Goal: Task Accomplishment & Management: Use online tool/utility

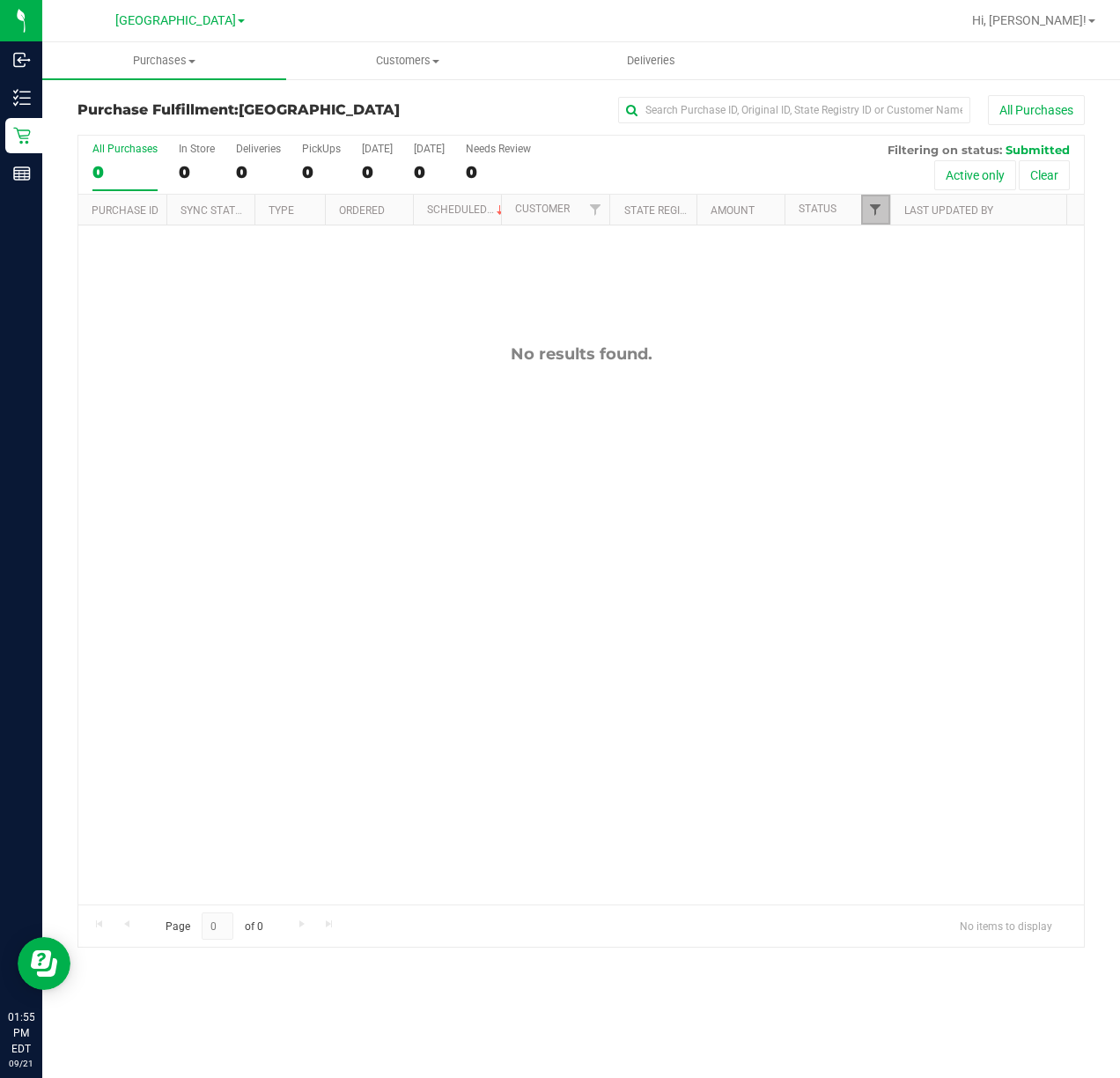
click at [877, 211] on span "Filter" at bounding box center [875, 209] width 14 height 14
click at [885, 400] on input "Packed" at bounding box center [883, 405] width 12 height 12
checkbox input "true"
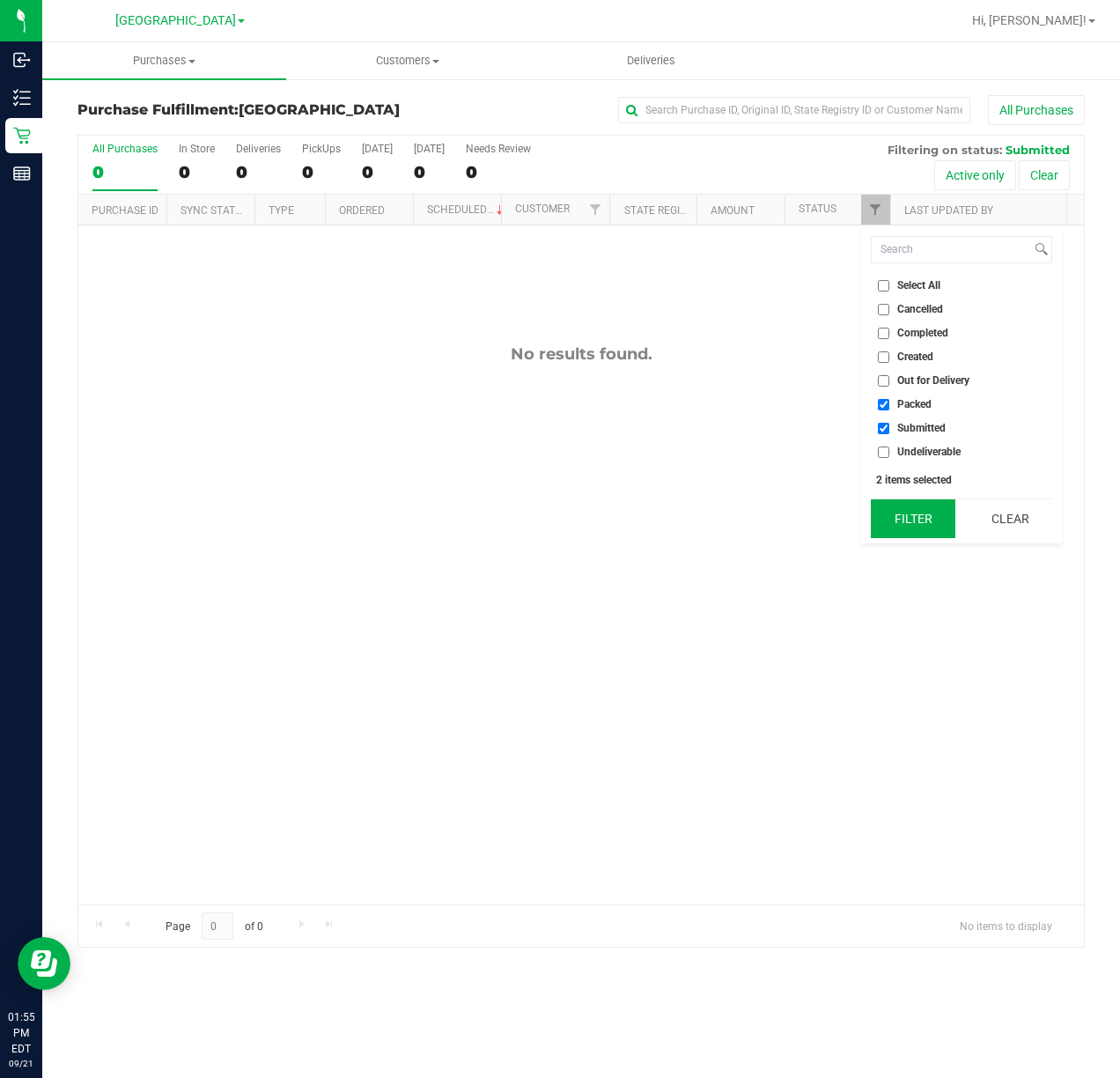
click at [903, 516] on button "Filter" at bounding box center [913, 519] width 84 height 39
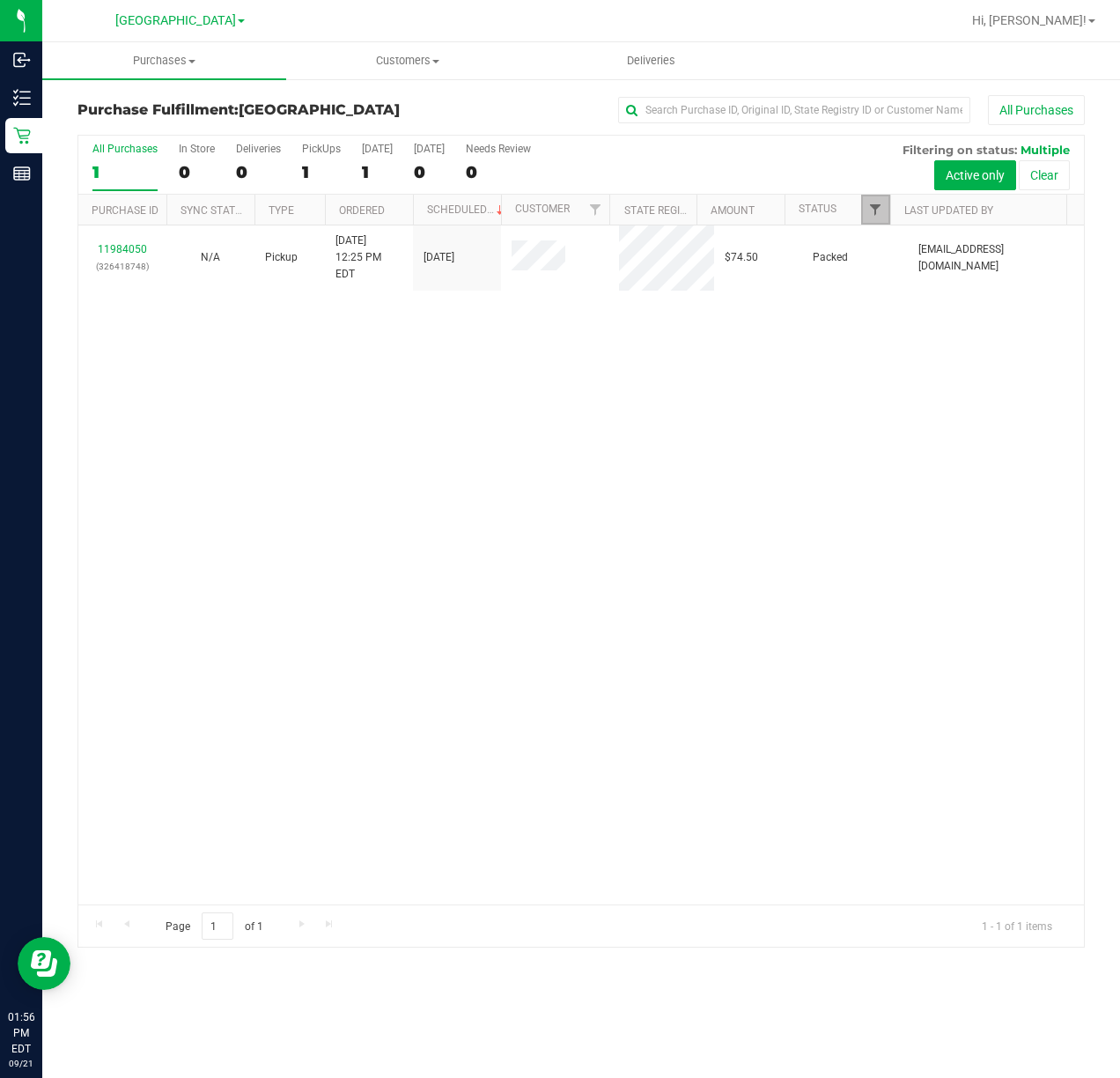
click at [878, 208] on span "Filter" at bounding box center [875, 209] width 14 height 14
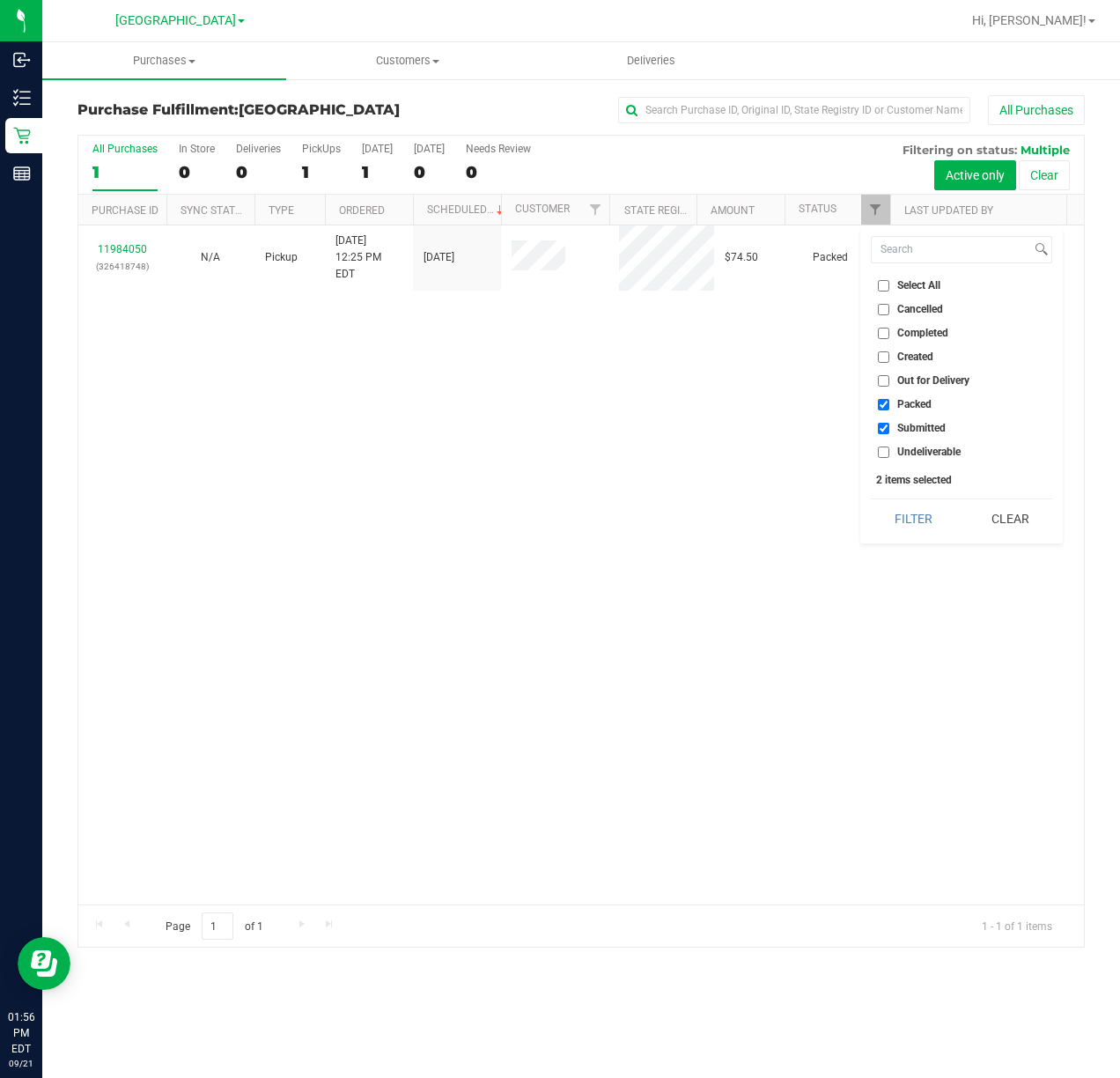
click at [883, 358] on input "Created" at bounding box center [883, 357] width 12 height 12
checkbox input "true"
click at [902, 523] on button "Filter" at bounding box center [913, 519] width 84 height 39
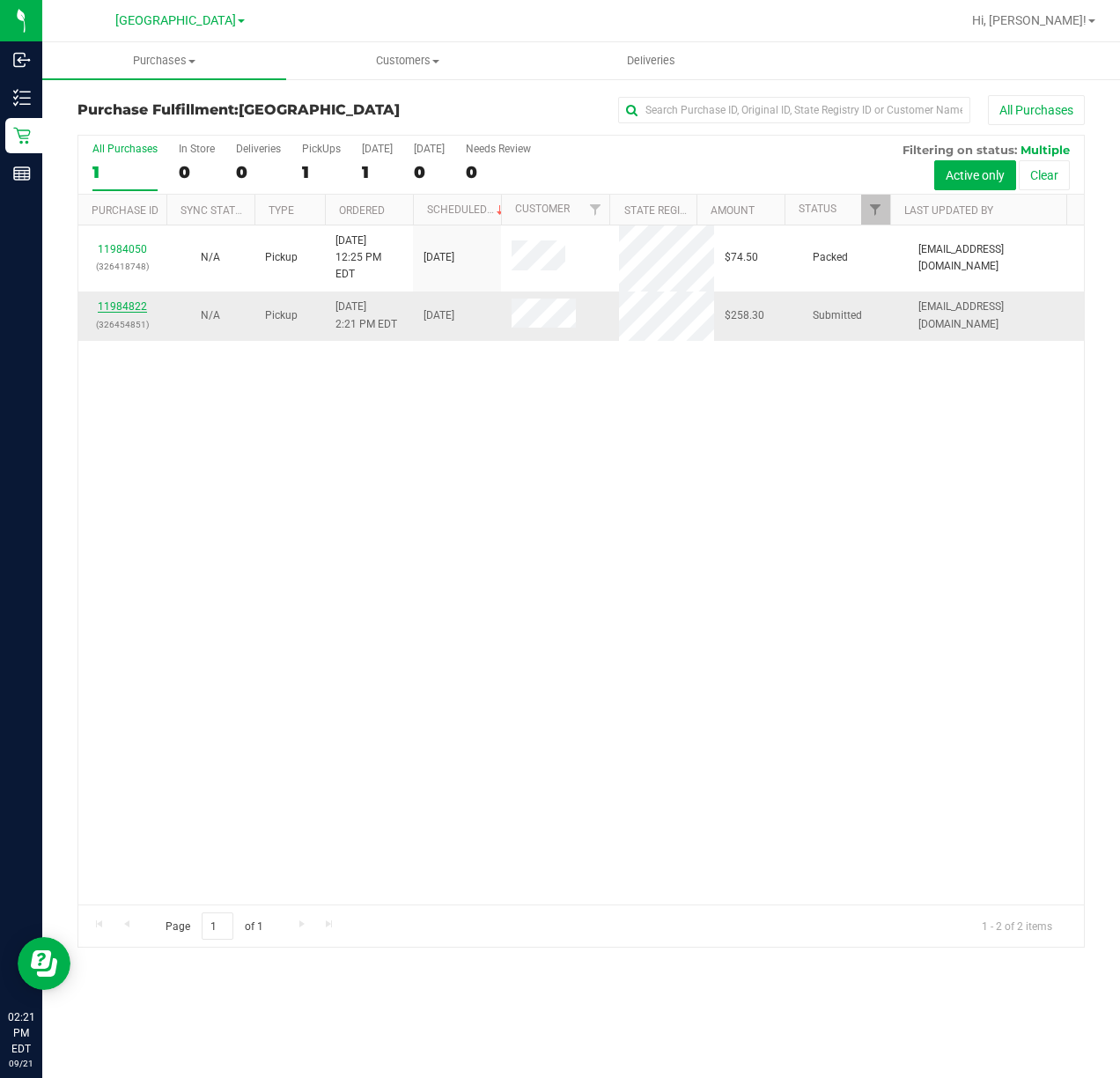
click at [135, 300] on link "11984822" at bounding box center [122, 306] width 49 height 13
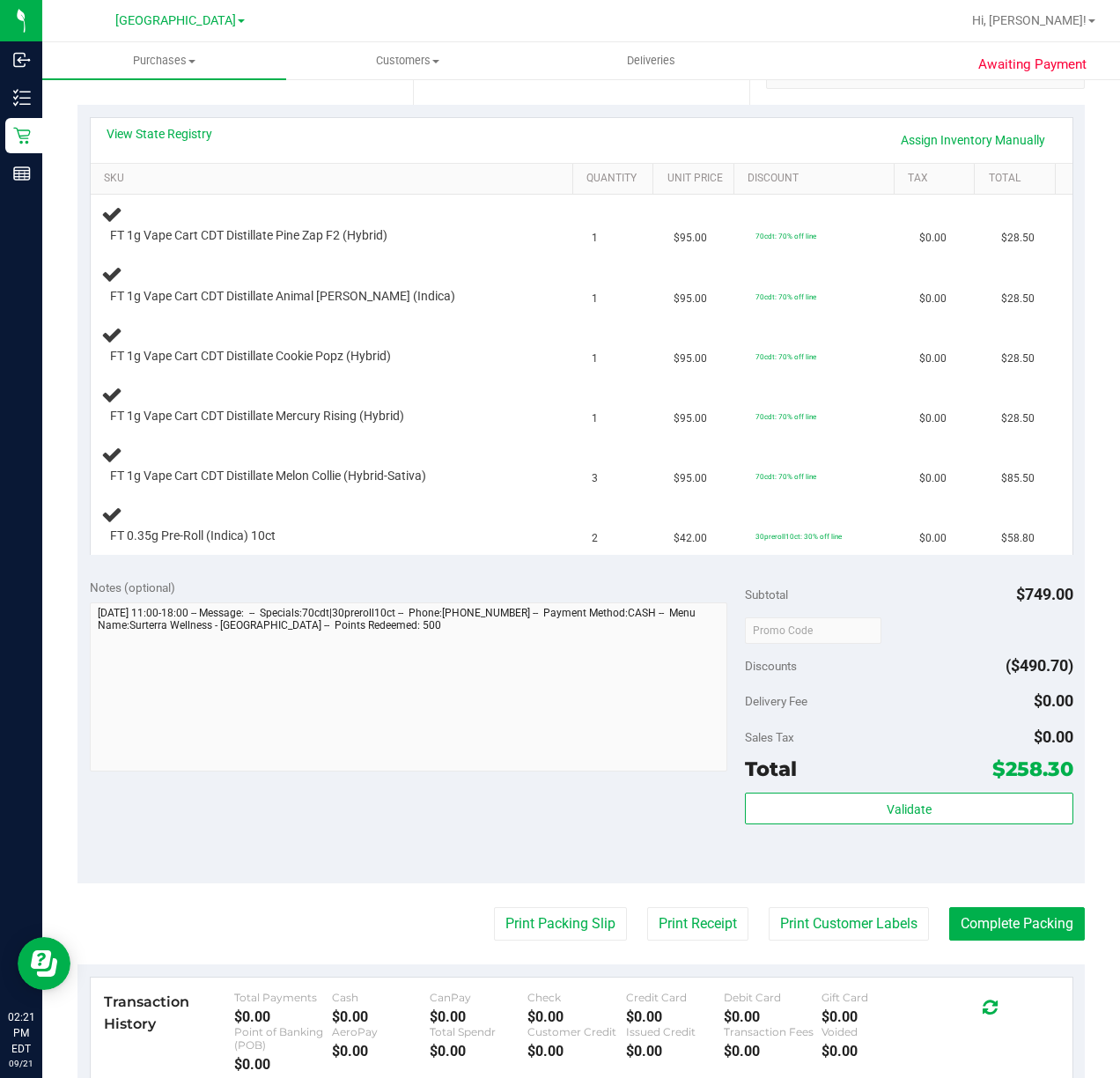
scroll to position [637, 0]
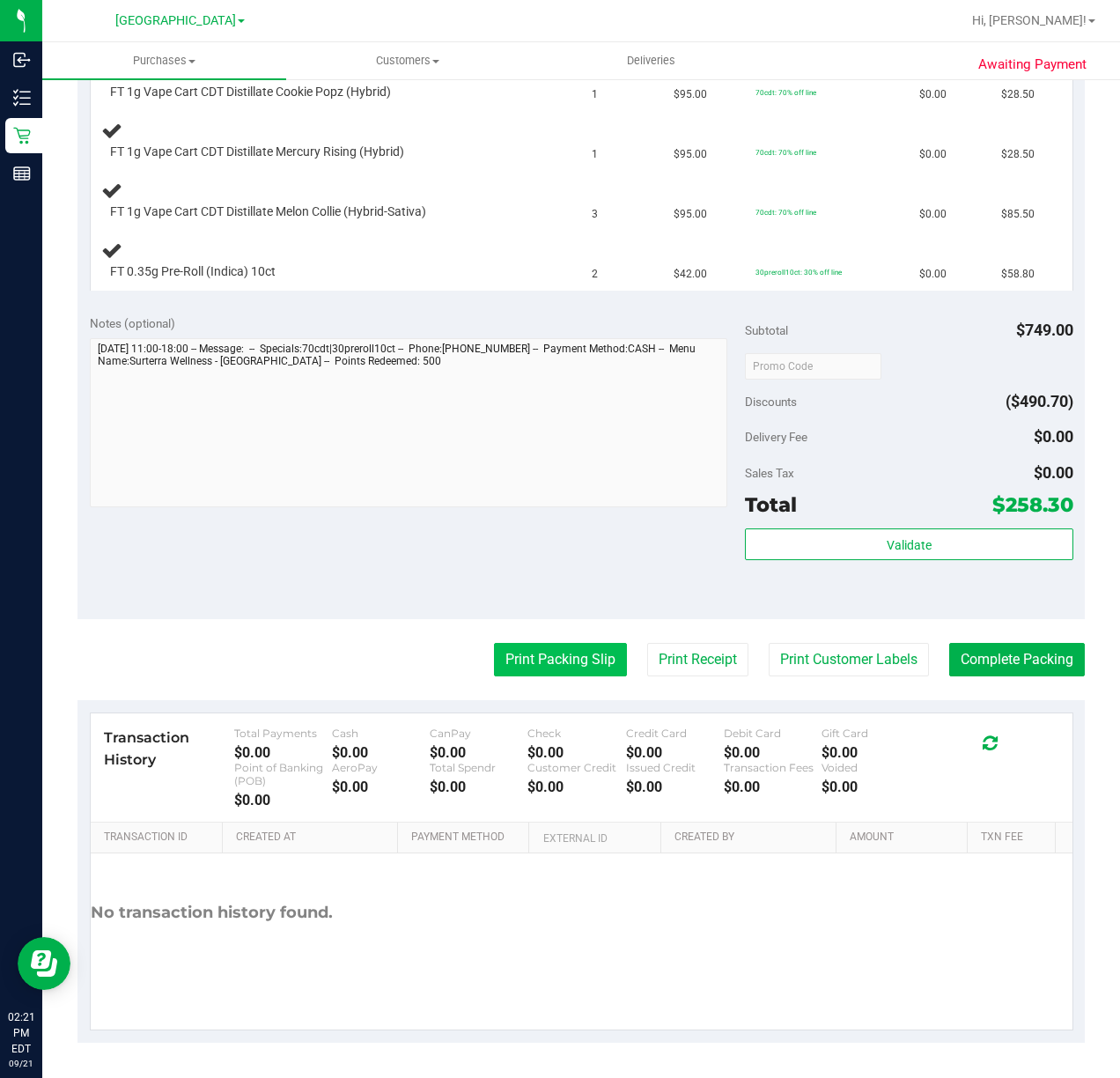
click at [529, 649] on button "Print Packing Slip" at bounding box center [560, 660] width 133 height 33
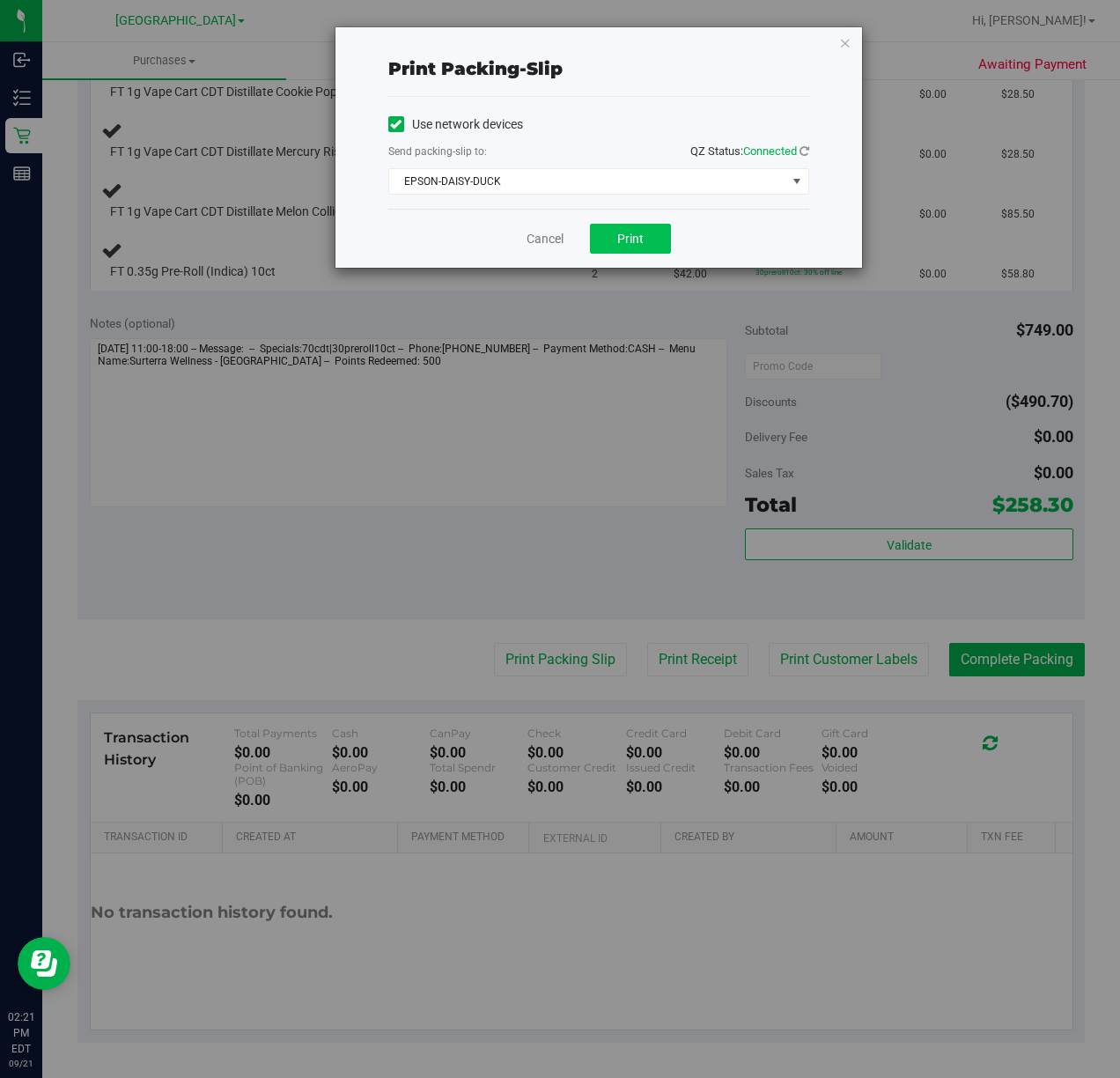
drag, startPoint x: 595, startPoint y: 218, endPoint x: 606, endPoint y: 231, distance: 17.0
click at [597, 220] on div "Cancel Print" at bounding box center [598, 238] width 421 height 59
click at [621, 247] on button "Print" at bounding box center [630, 238] width 81 height 30
click at [854, 50] on div "Print packing-slip Use network devices Send packing-slip to: QZ Status: Connect…" at bounding box center [598, 148] width 527 height 240
drag, startPoint x: 850, startPoint y: 43, endPoint x: 839, endPoint y: 42, distance: 11.0
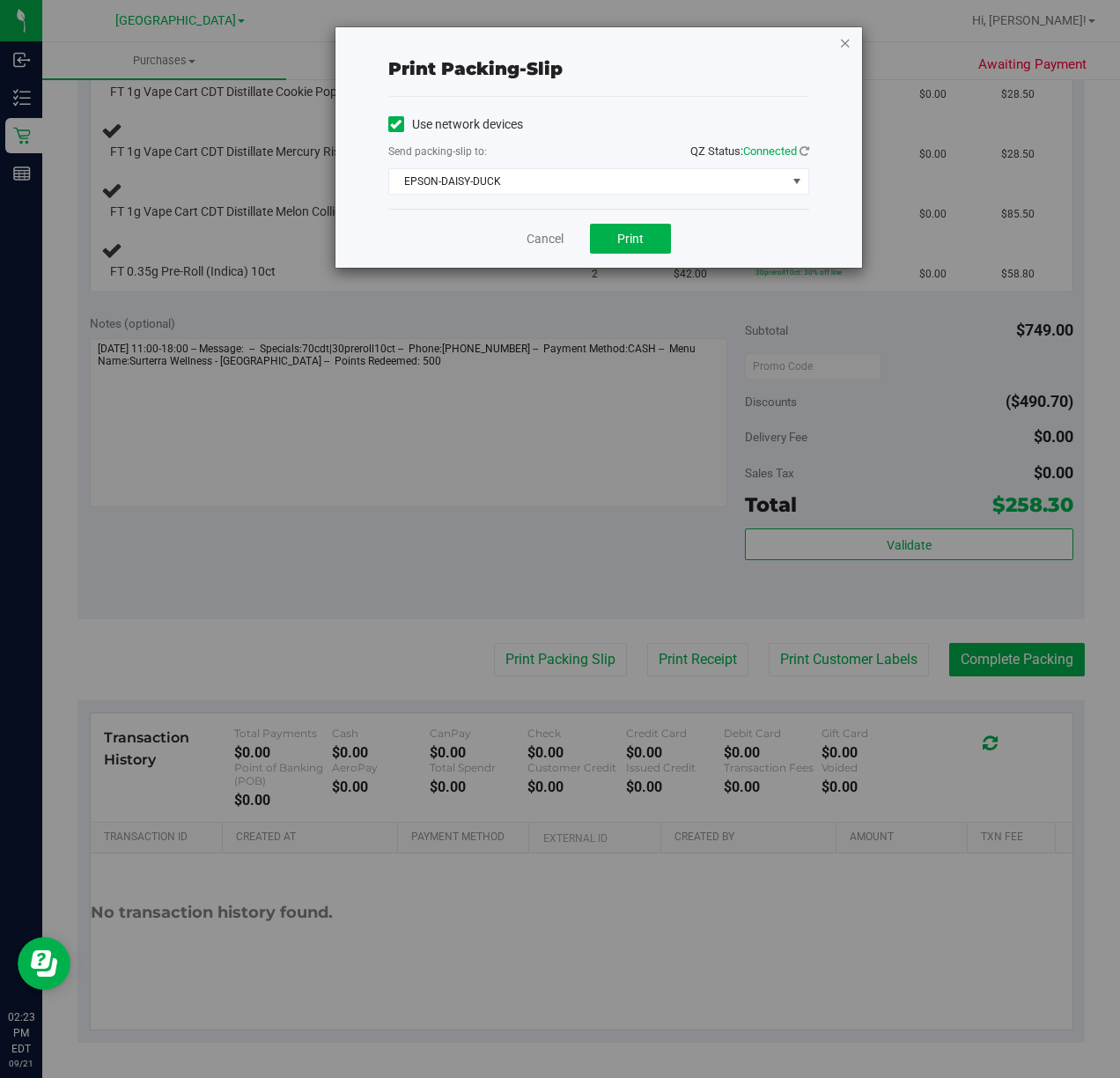
click at [847, 42] on div "Print packing-slip Use network devices Send packing-slip to: QZ Status: Connect…" at bounding box center [598, 148] width 527 height 240
click at [846, 43] on icon "button" at bounding box center [845, 42] width 13 height 22
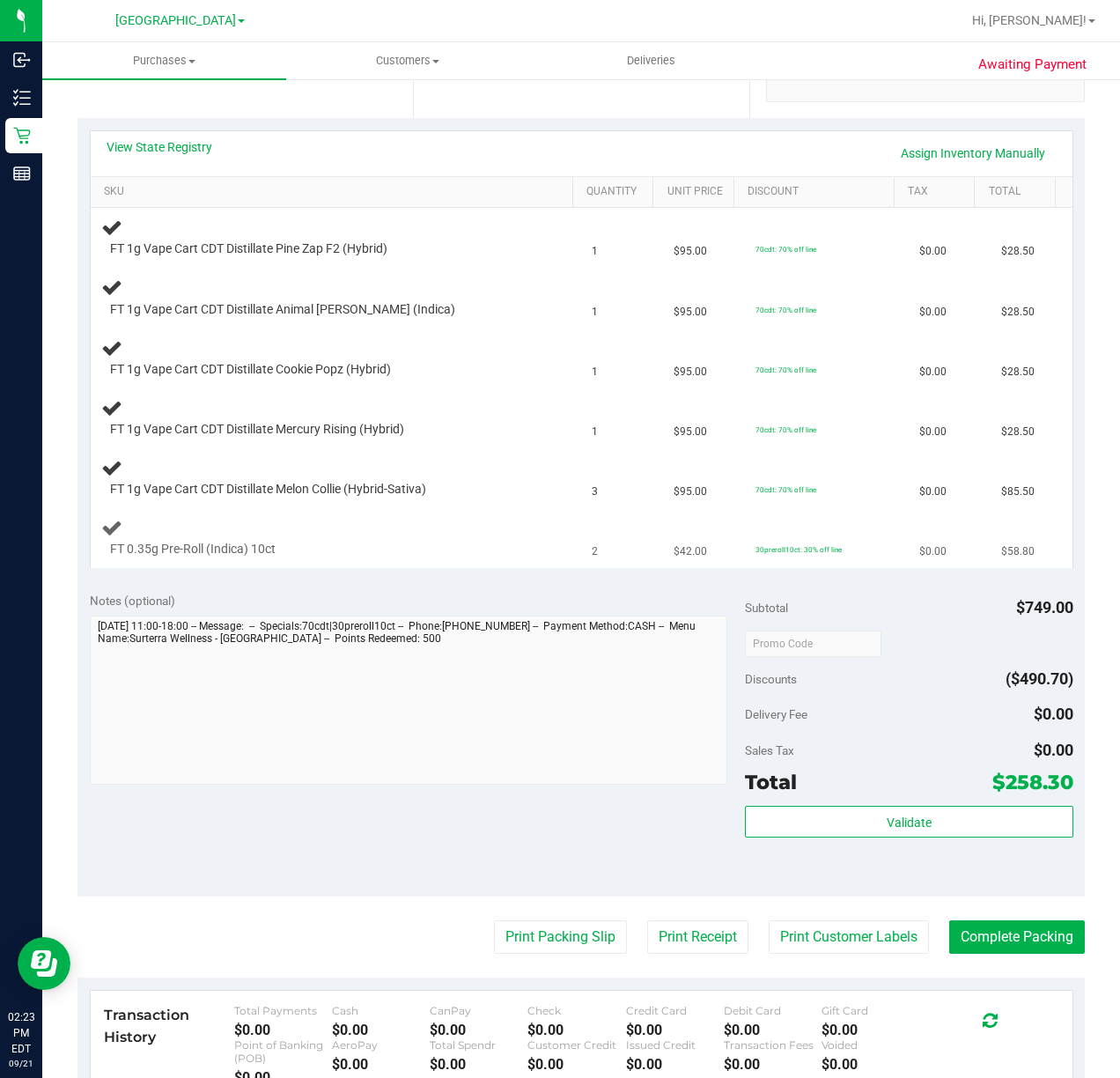
scroll to position [0, 0]
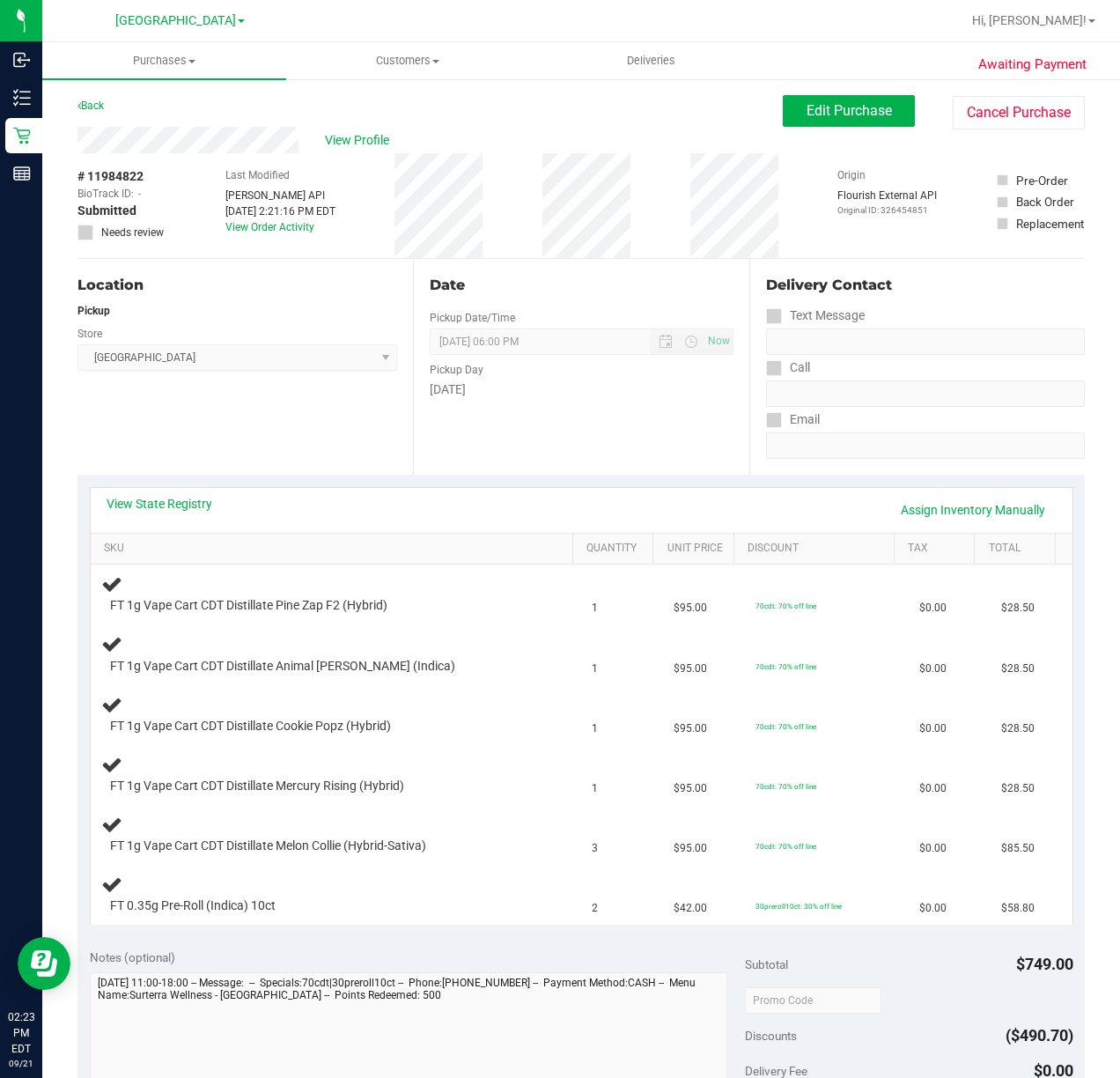
click at [615, 138] on div "View Profile" at bounding box center [430, 140] width 706 height 26
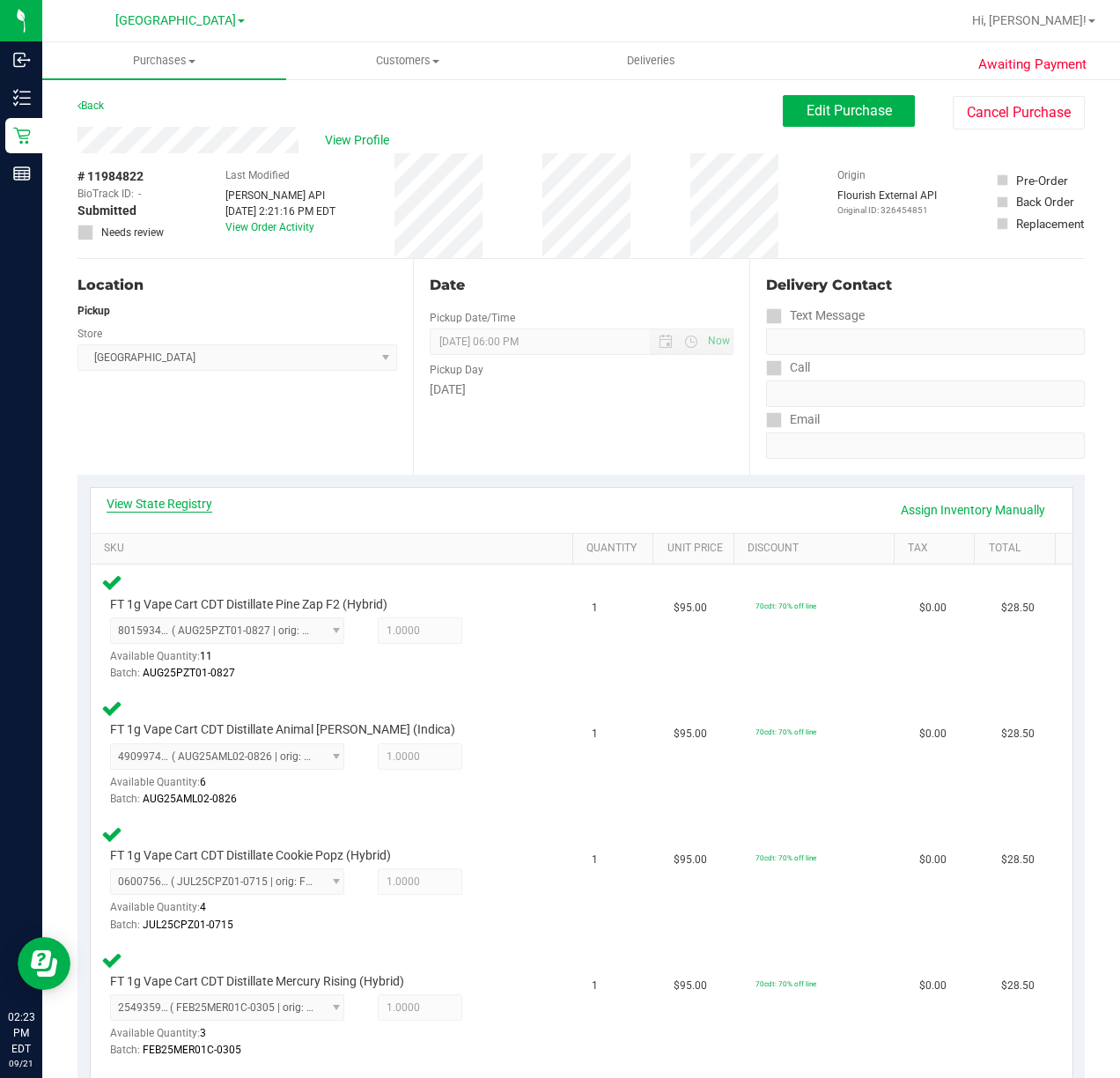
click at [191, 502] on link "View State Registry" at bounding box center [159, 503] width 106 height 18
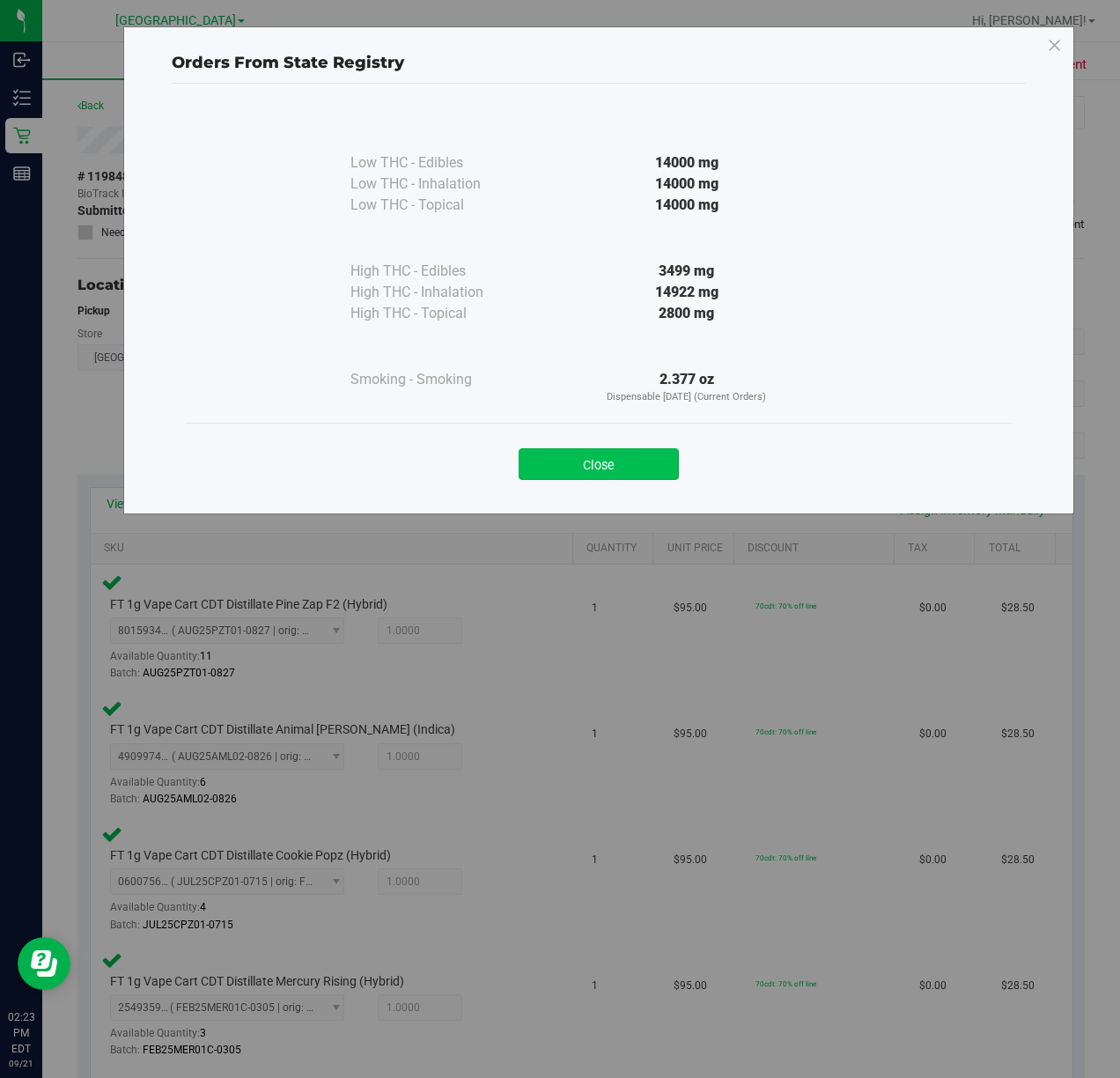
click at [621, 458] on button "Close" at bounding box center [599, 464] width 160 height 31
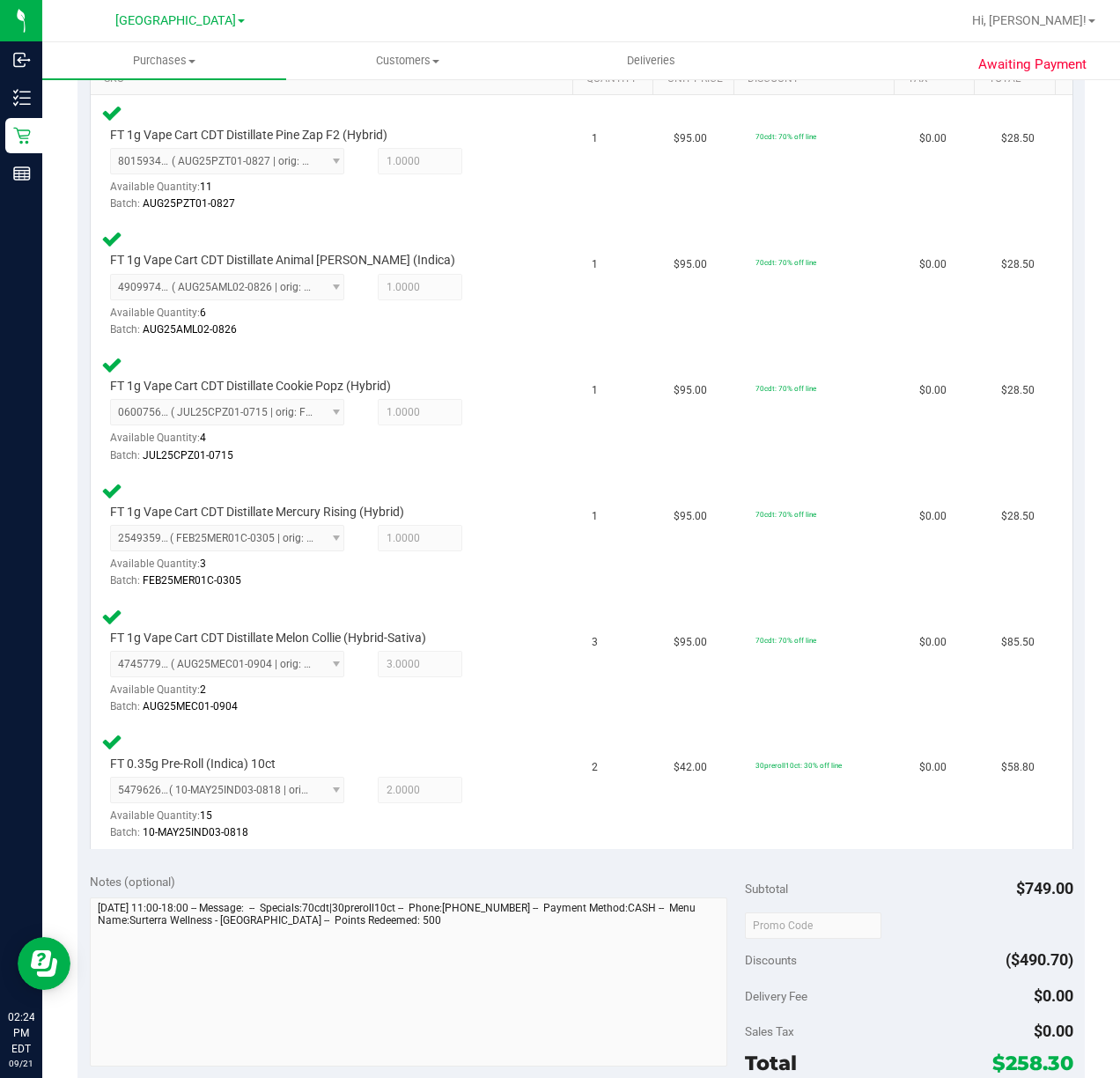
scroll to position [1028, 0]
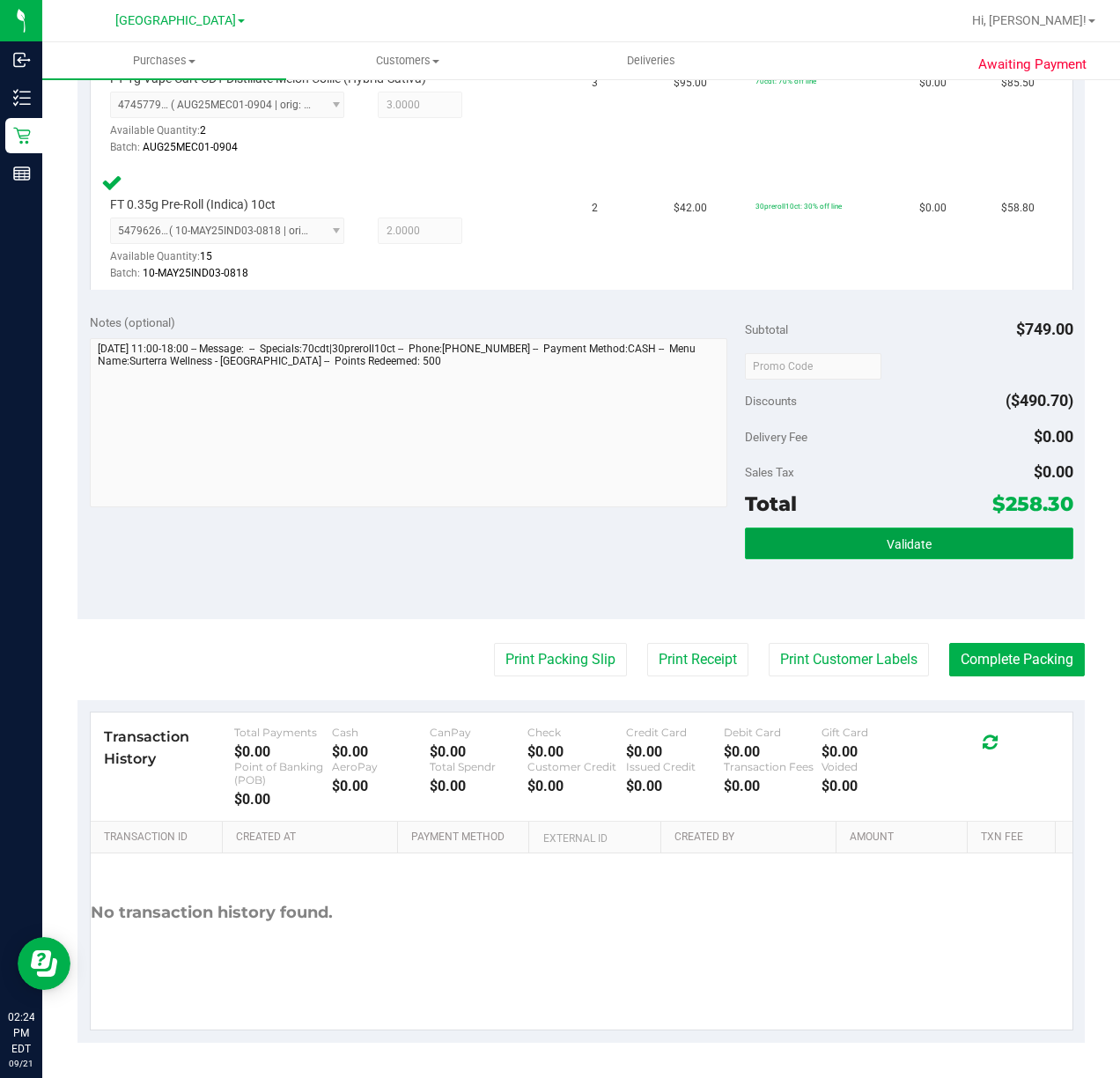
click at [854, 536] on button "Validate" at bounding box center [908, 543] width 327 height 31
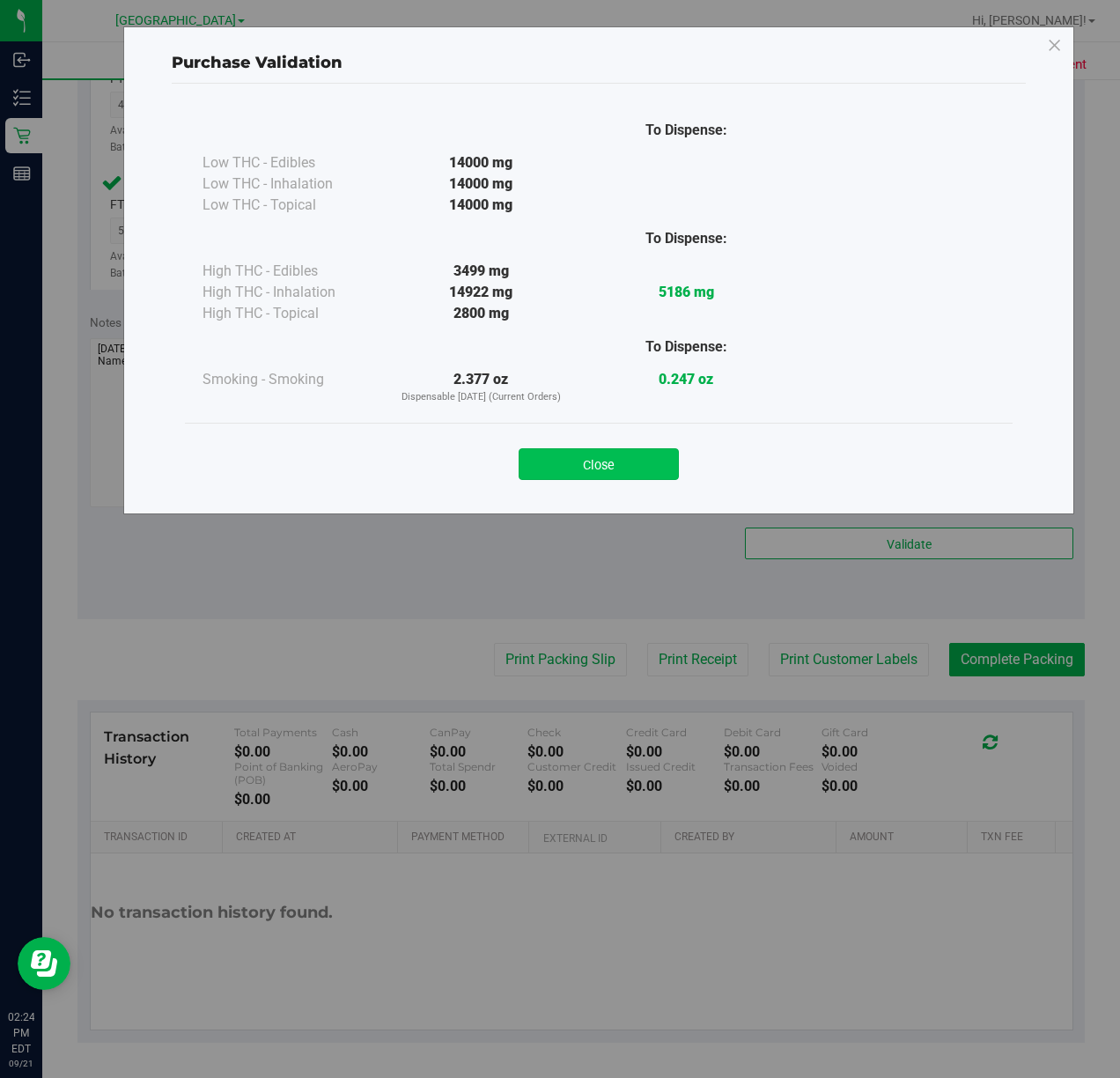
click at [592, 466] on button "Close" at bounding box center [599, 464] width 160 height 31
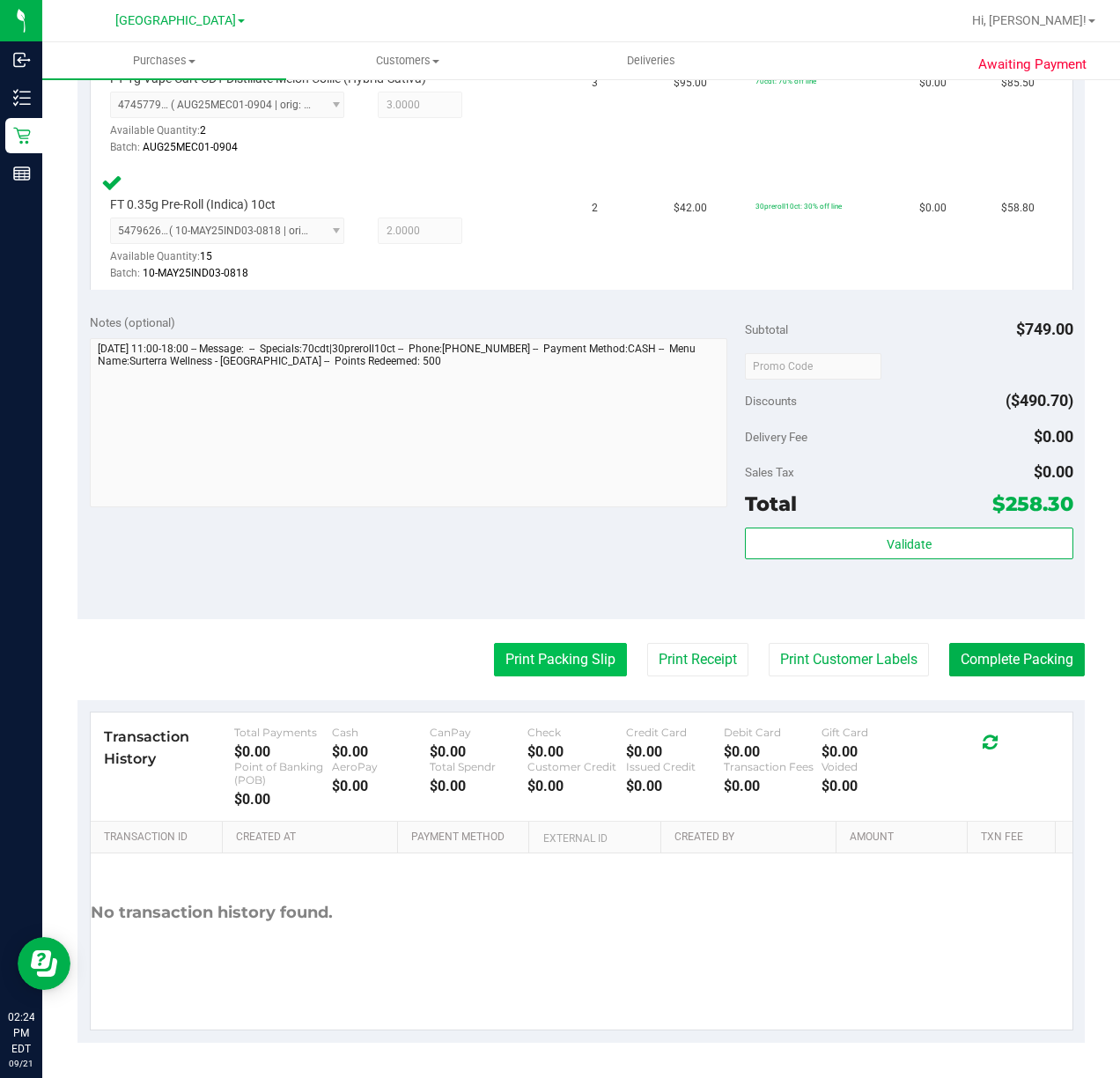
click at [549, 663] on button "Print Packing Slip" at bounding box center [560, 660] width 133 height 33
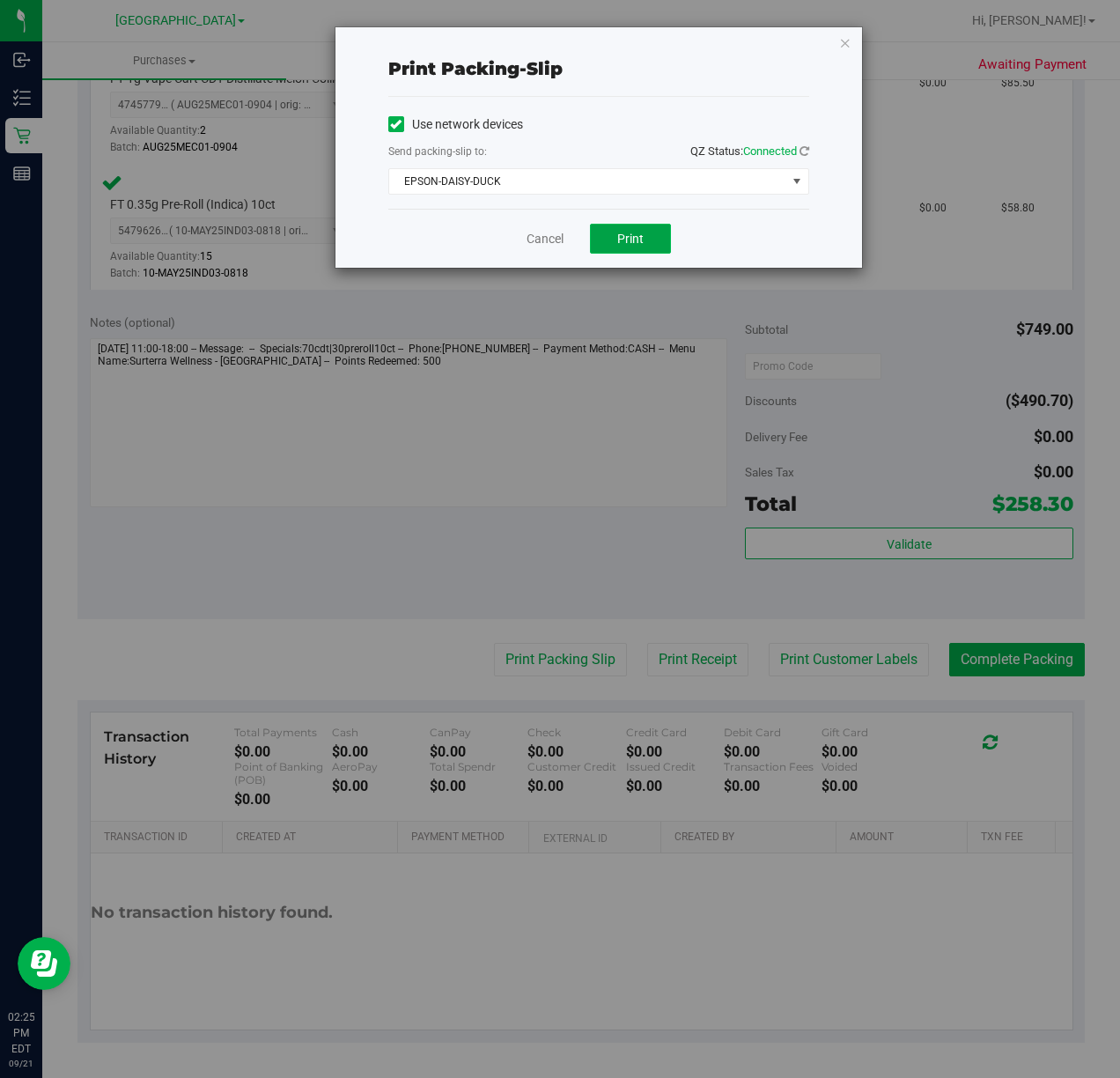
click at [627, 236] on span "Print" at bounding box center [630, 238] width 26 height 14
click at [843, 32] on icon "button" at bounding box center [845, 42] width 13 height 22
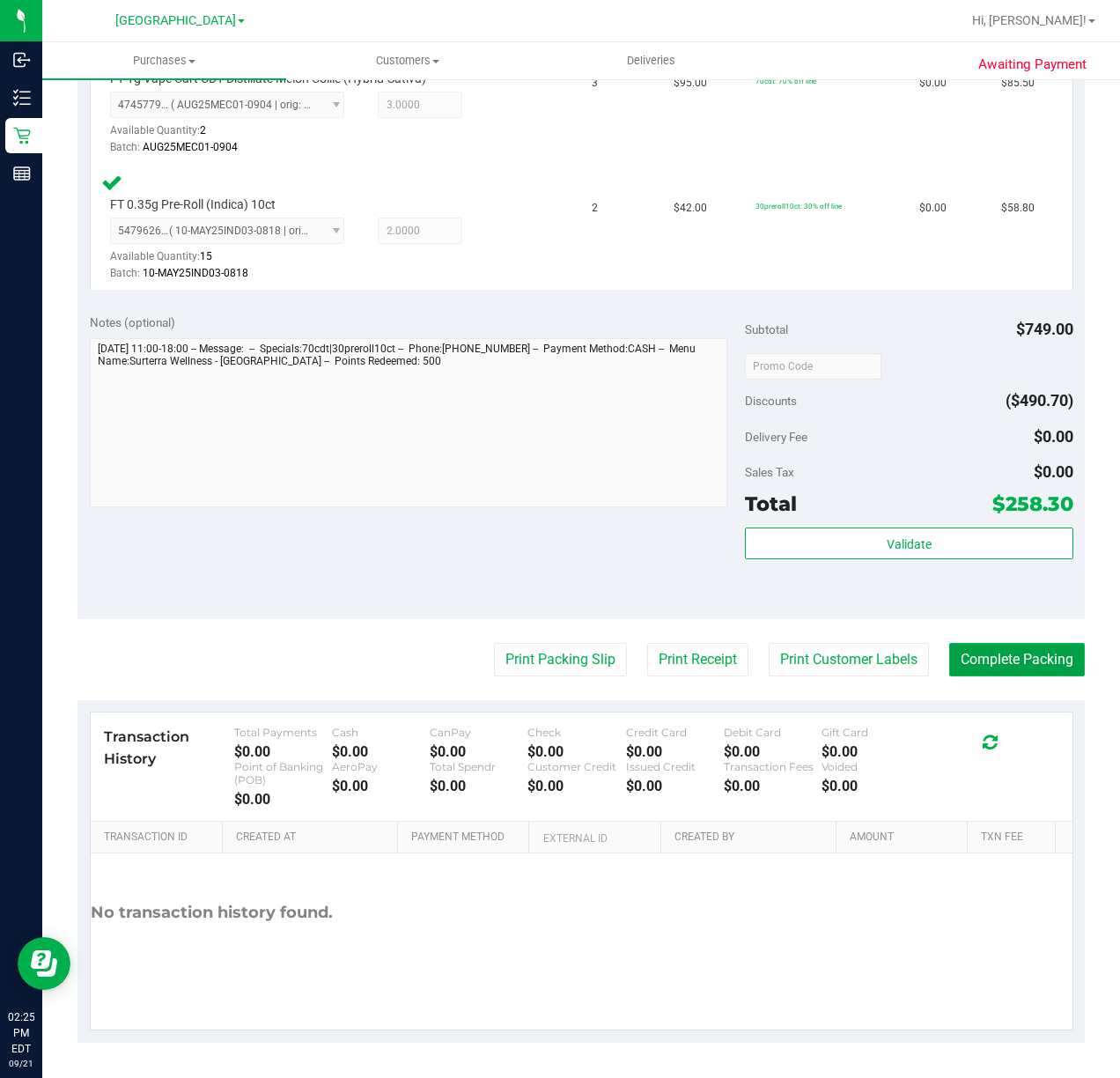
click at [1037, 650] on button "Complete Packing" at bounding box center [1016, 660] width 136 height 33
